Goal: Find contact information: Find contact information

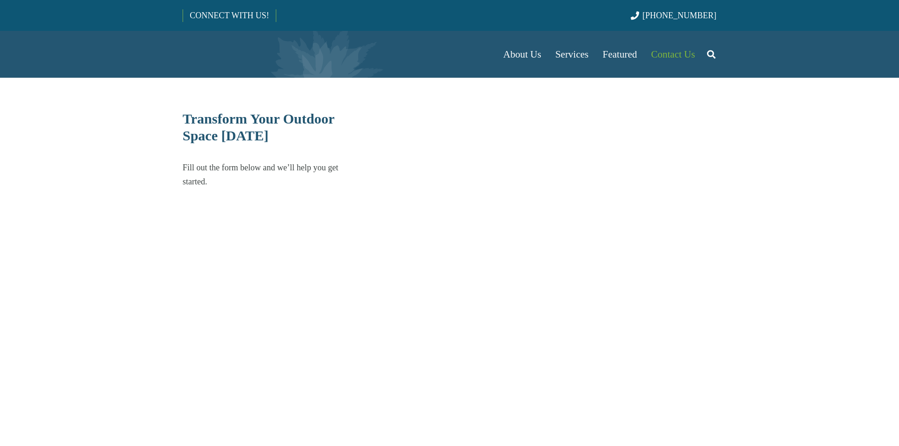
select select "******"
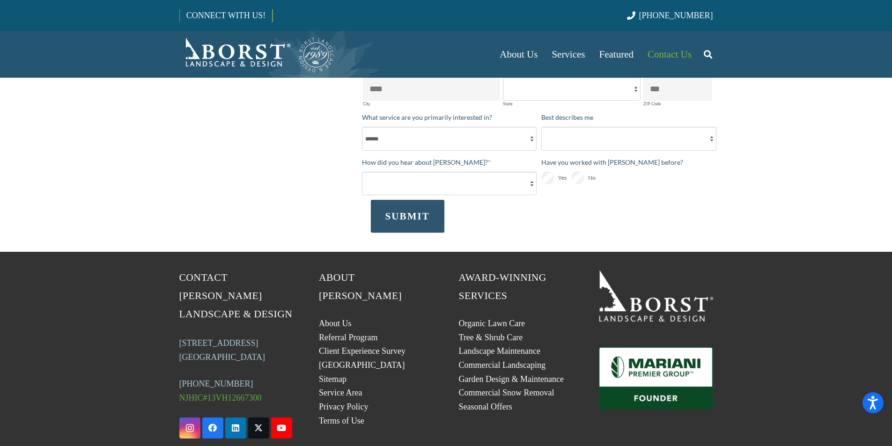
scroll to position [361, 0]
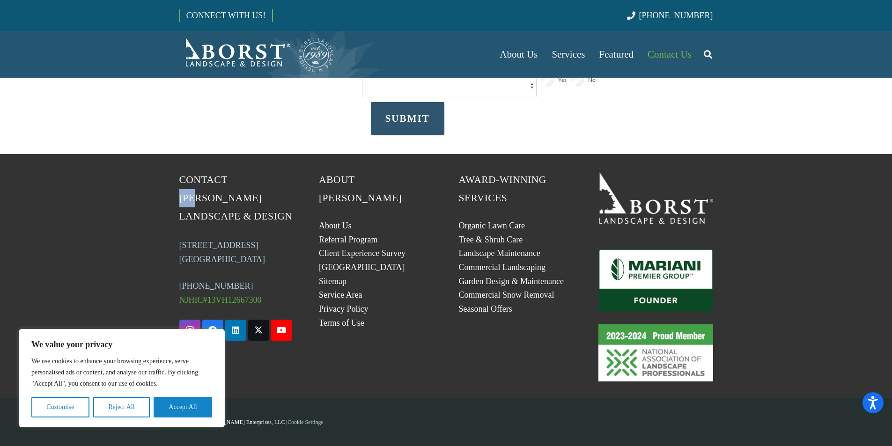
drag, startPoint x: 229, startPoint y: 176, endPoint x: 251, endPoint y: 186, distance: 25.3
click at [251, 186] on h5 "Contact [PERSON_NAME] Landscape & Design" at bounding box center [236, 198] width 115 height 55
click at [273, 191] on h5 "Contact [PERSON_NAME] Landscape & Design" at bounding box center [236, 198] width 115 height 55
click at [287, 197] on span "Contact [PERSON_NAME] Landscape & Design" at bounding box center [235, 198] width 113 height 48
drag, startPoint x: 290, startPoint y: 198, endPoint x: 232, endPoint y: 173, distance: 63.6
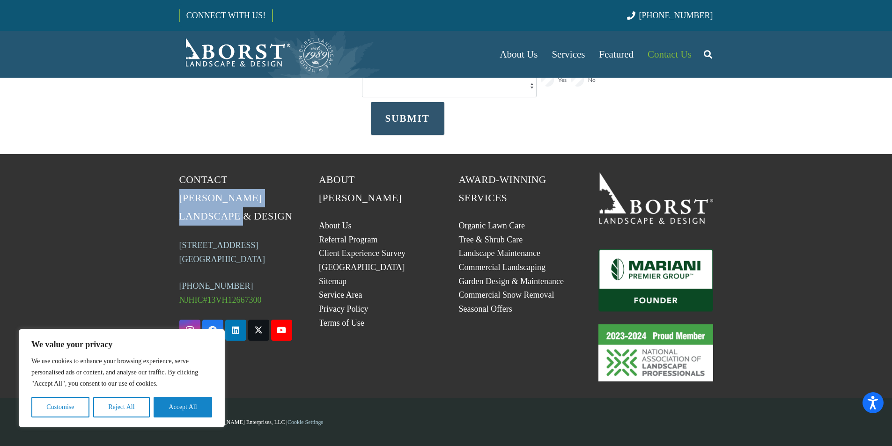
click at [232, 173] on h5 "Contact [PERSON_NAME] Landscape & Design" at bounding box center [236, 198] width 115 height 55
copy span "[PERSON_NAME] Landscape & Design"
click at [116, 406] on button "Reject All" at bounding box center [121, 407] width 57 height 21
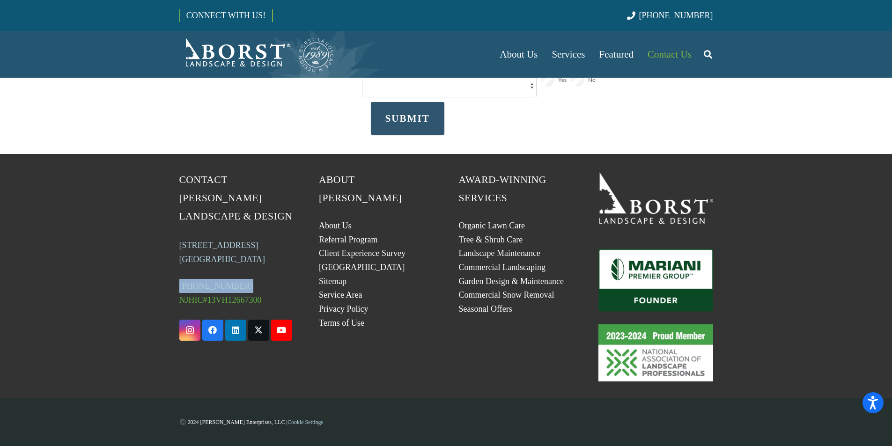
drag, startPoint x: 243, startPoint y: 264, endPoint x: 177, endPoint y: 269, distance: 65.7
click at [177, 269] on div "Contact [PERSON_NAME] Landscape & Design [STREET_ADDRESS] (201) 254-5740 NJHIC#…" at bounding box center [237, 276] width 140 height 211
copy link "[PHONE_NUMBER]"
drag, startPoint x: 258, startPoint y: 240, endPoint x: 229, endPoint y: 238, distance: 29.1
click at [229, 238] on p "[STREET_ADDRESS]" at bounding box center [236, 252] width 115 height 28
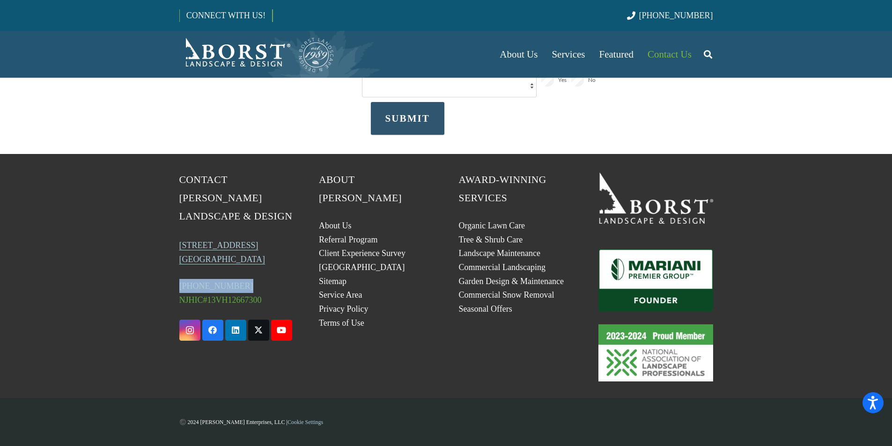
copy link "07401"
drag, startPoint x: 175, startPoint y: 224, endPoint x: 251, endPoint y: 226, distance: 76.8
click at [251, 226] on div "Contact [PERSON_NAME] Landscape & Design [STREET_ADDRESS] (201) 254-5740 NJHIC#…" at bounding box center [237, 276] width 140 height 211
copy link "[STREET_ADDRESS]"
drag, startPoint x: 286, startPoint y: 224, endPoint x: 174, endPoint y: 229, distance: 112.5
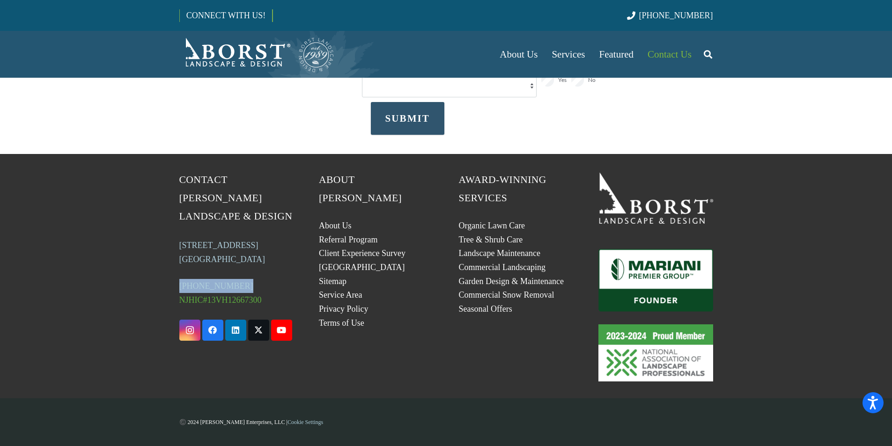
click at [174, 229] on div "Contact [PERSON_NAME] Landscape & Design [STREET_ADDRESS] (201) 254-5740 NJHIC#…" at bounding box center [237, 276] width 140 height 211
copy link "[STREET_ADDRESS]"
drag, startPoint x: 170, startPoint y: 241, endPoint x: 211, endPoint y: 246, distance: 41.5
click at [211, 246] on div "Contact [PERSON_NAME] Landscape & Design [STREET_ADDRESS] (201) 254-5740 NJHIC#…" at bounding box center [237, 276] width 140 height 211
copy link "Allendale"
